Goal: Task Accomplishment & Management: Manage account settings

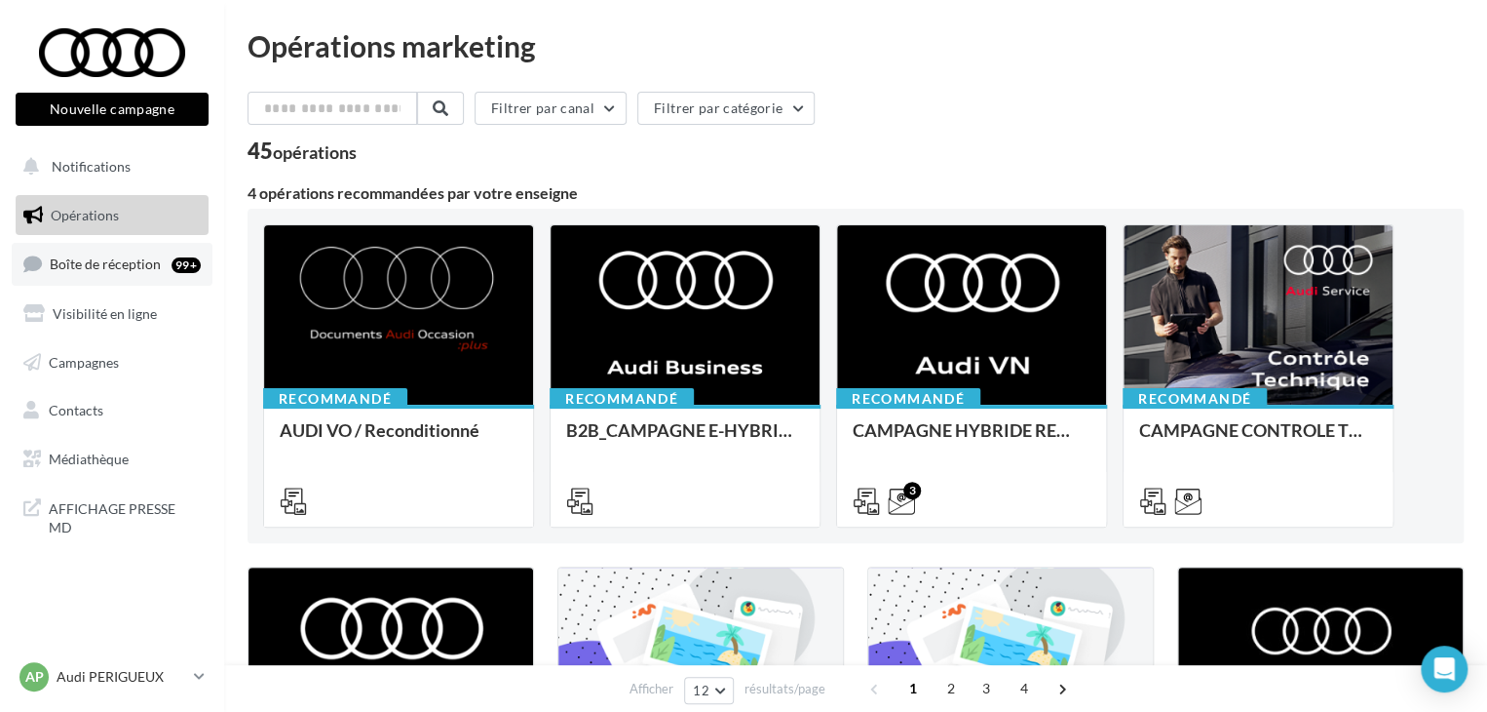
click at [117, 279] on link "Boîte de réception 99+" at bounding box center [112, 264] width 201 height 42
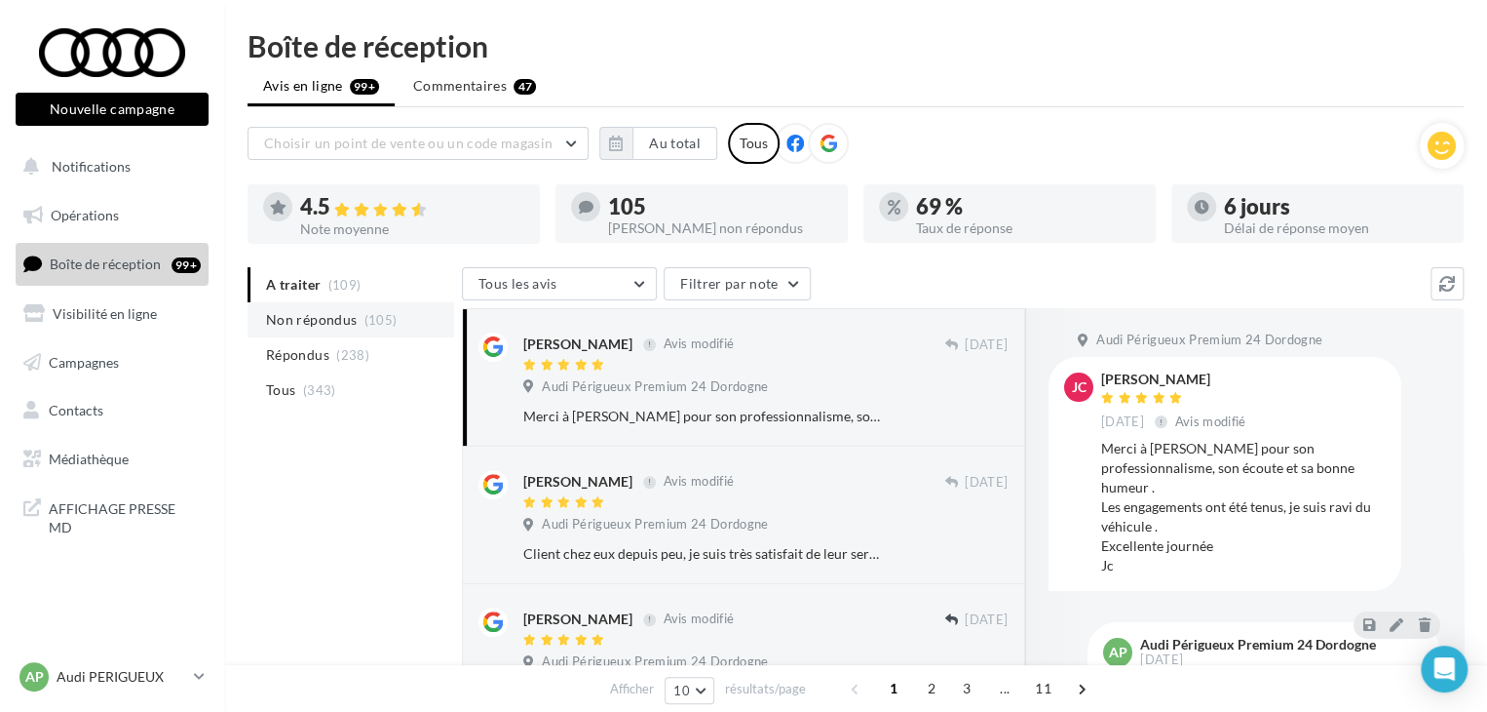
click at [295, 324] on span "Non répondus" at bounding box center [311, 319] width 91 height 19
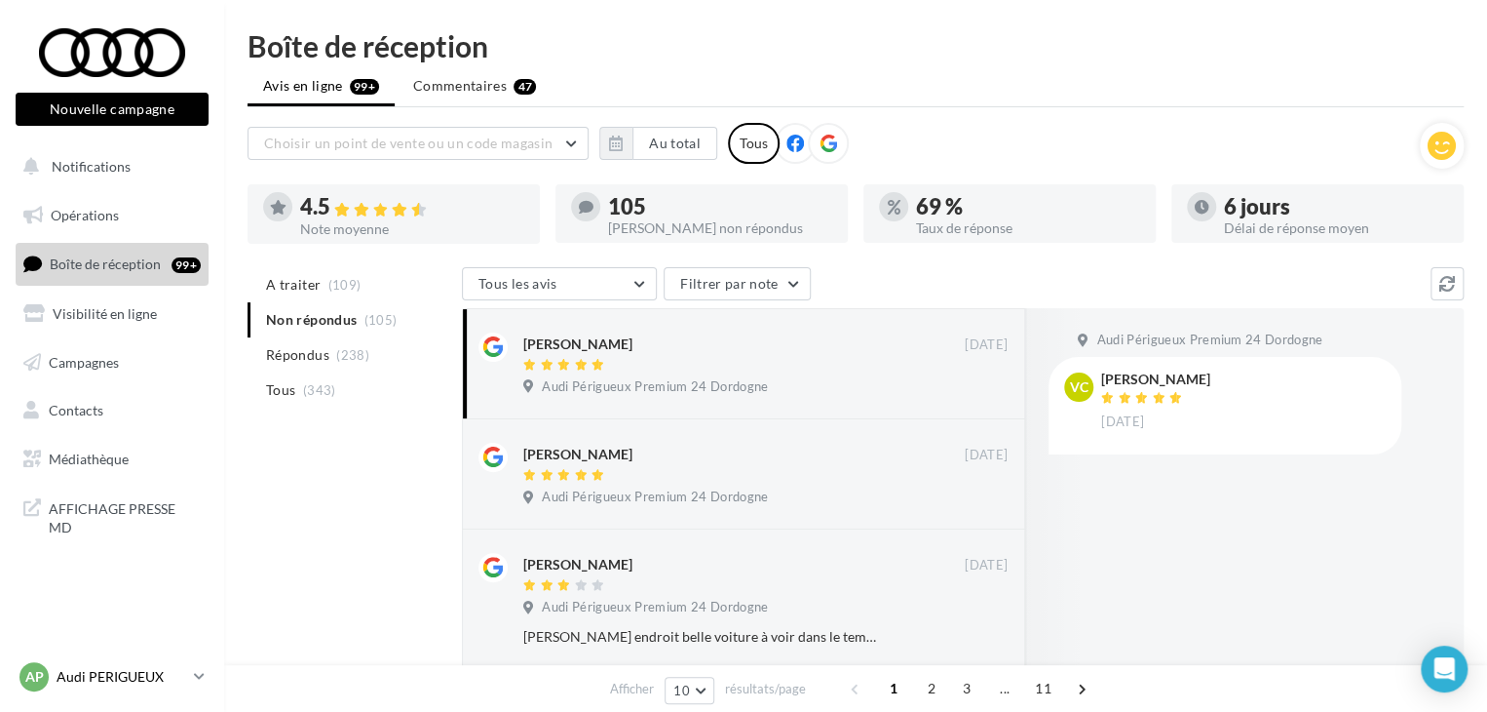
click at [146, 677] on p "Audi PERIGUEUX" at bounding box center [122, 676] width 130 height 19
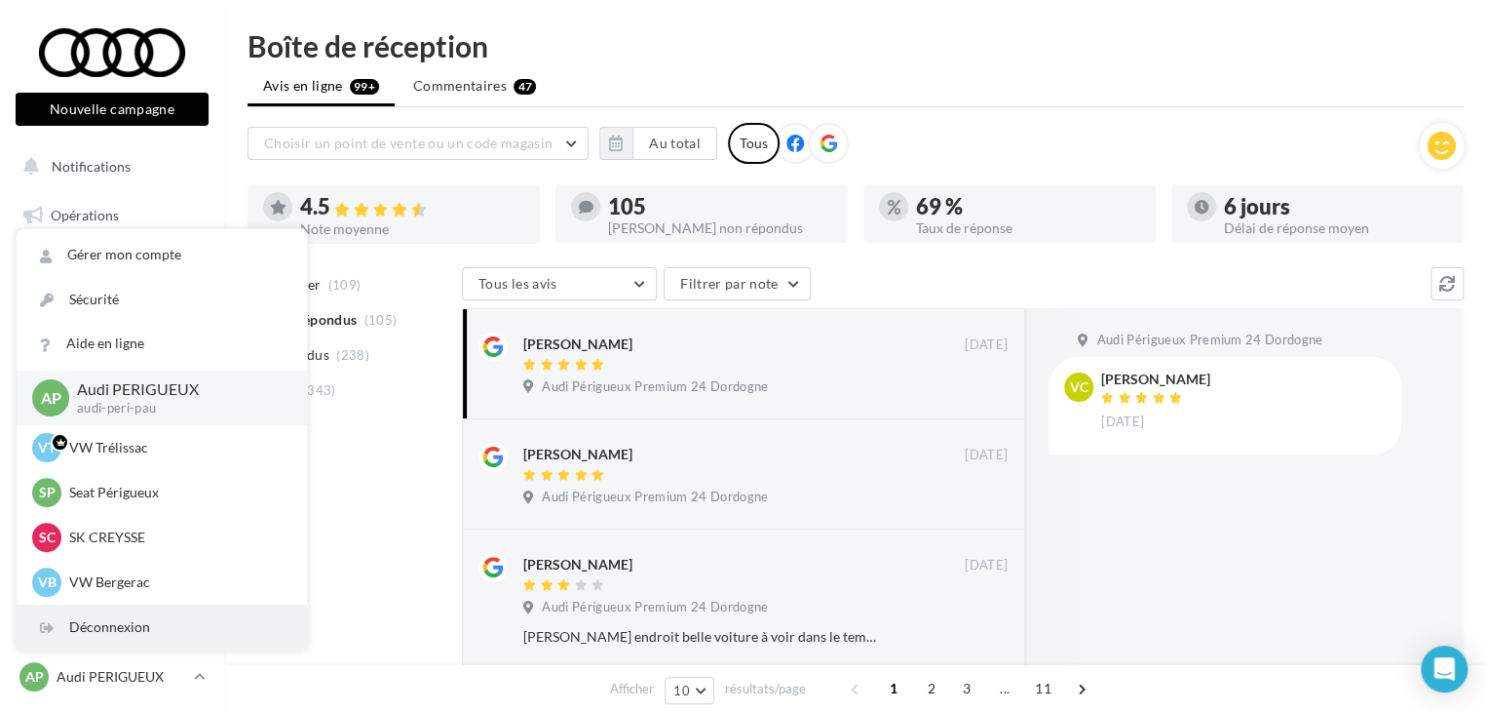
click at [144, 621] on div "Déconnexion" at bounding box center [162, 627] width 290 height 44
